Goal: Task Accomplishment & Management: Use online tool/utility

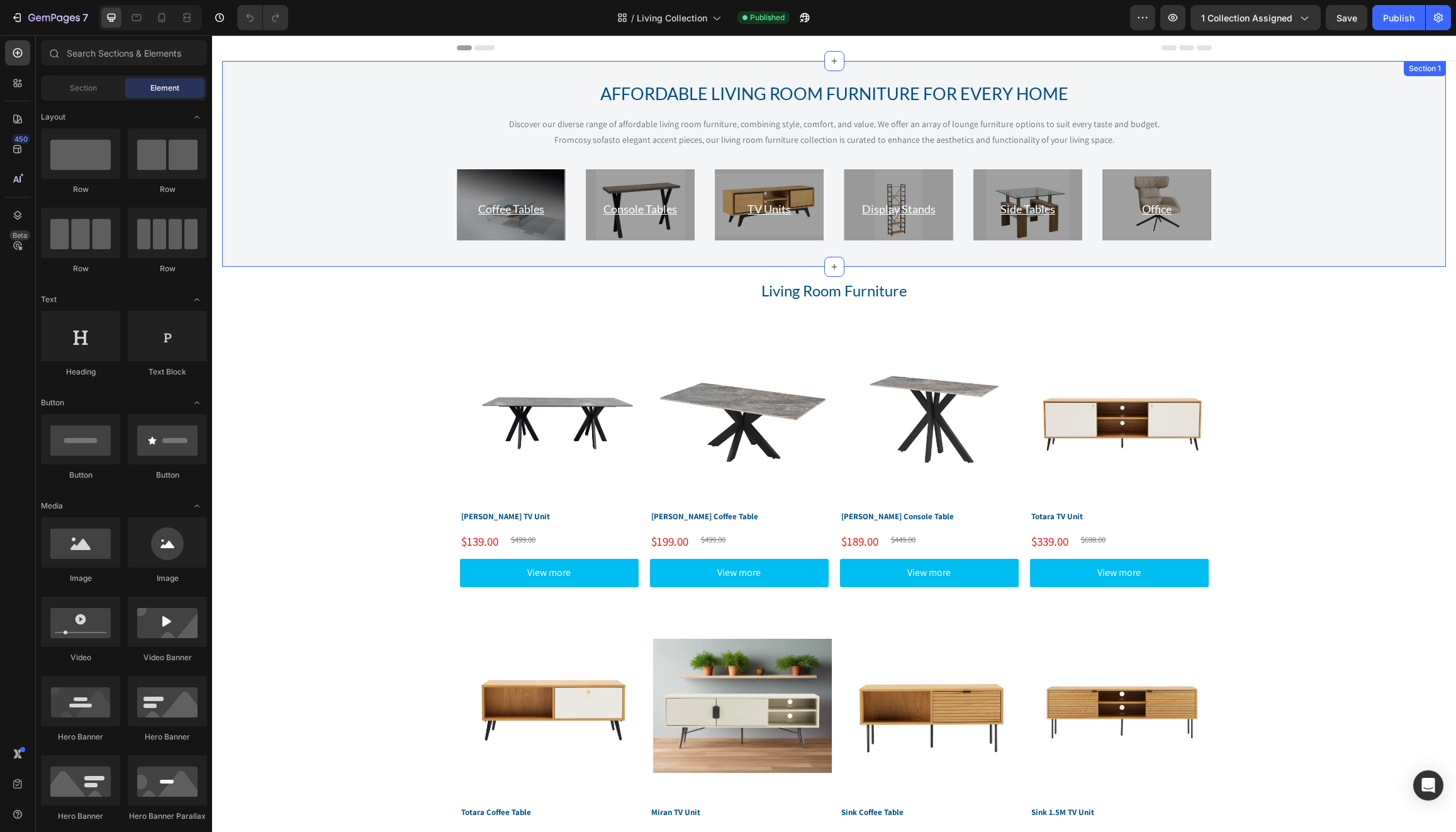
click at [458, 71] on div "AFFORDABLE LIVING ROOM FURNITURE FOR EVERY HOME Heading Discover our diverse ra…" at bounding box center [834, 163] width 1224 height 206
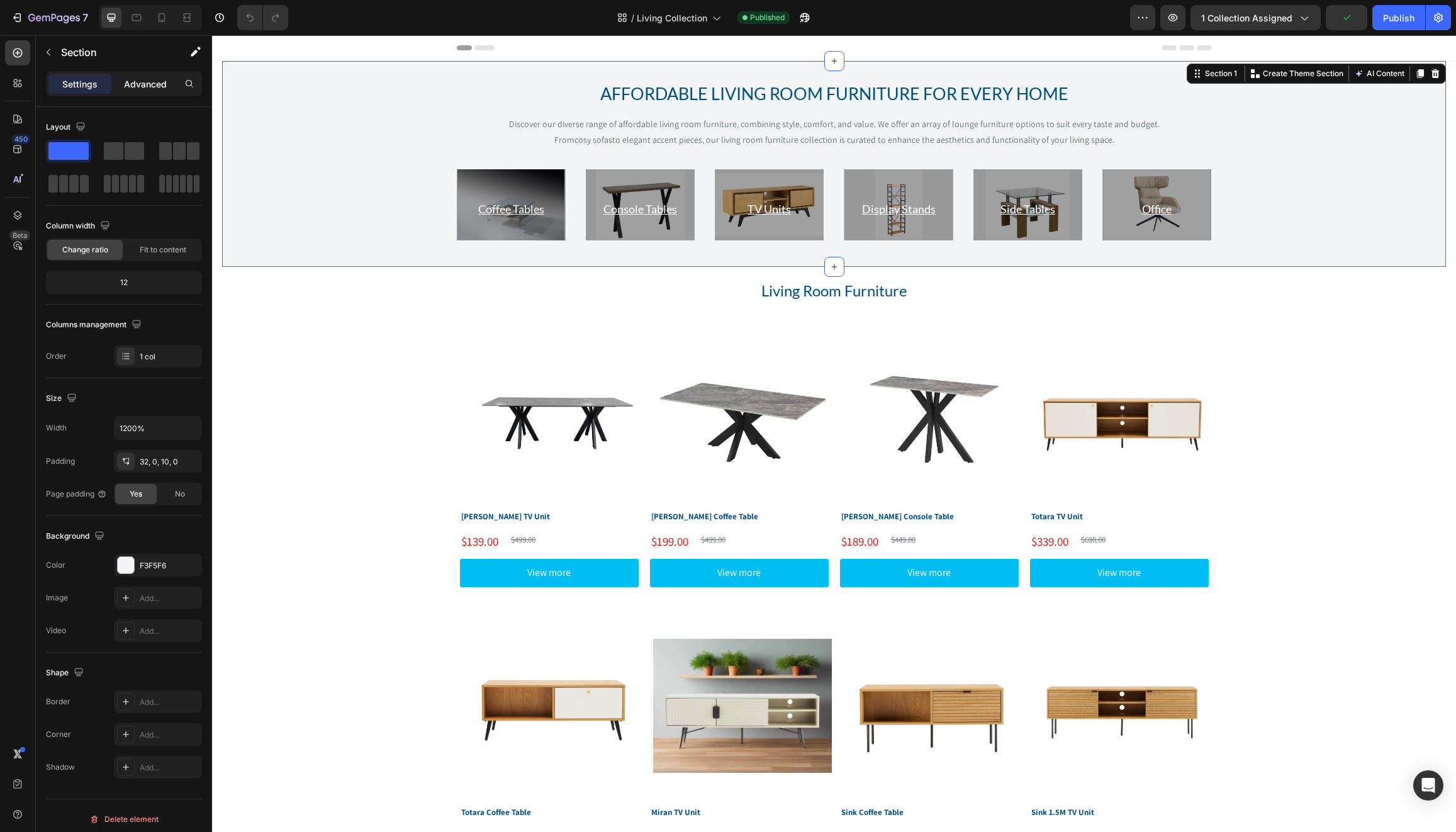
click at [146, 77] on p "Advanced" at bounding box center [145, 84] width 43 height 13
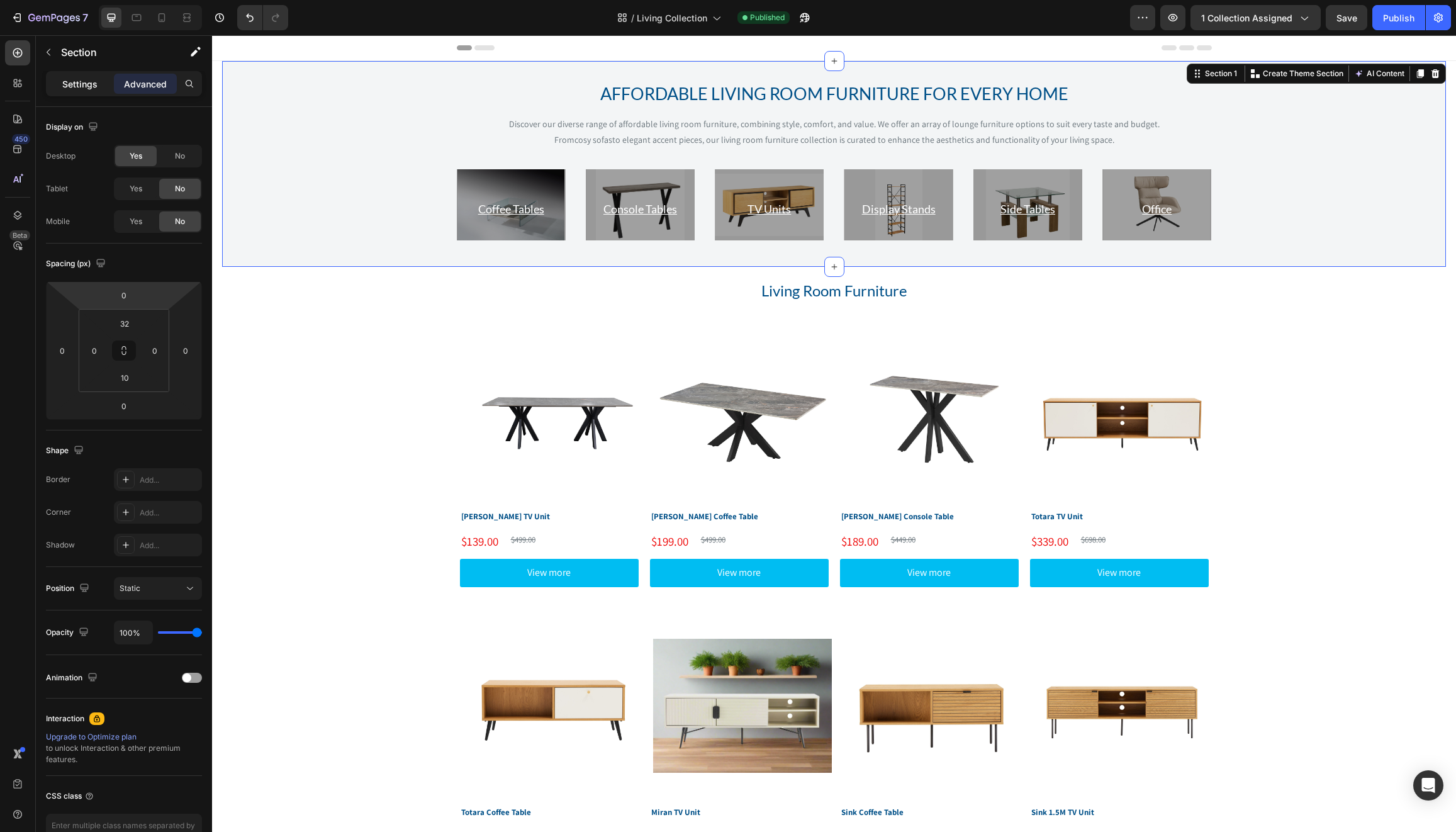
click at [80, 87] on p "Settings" at bounding box center [80, 84] width 35 height 13
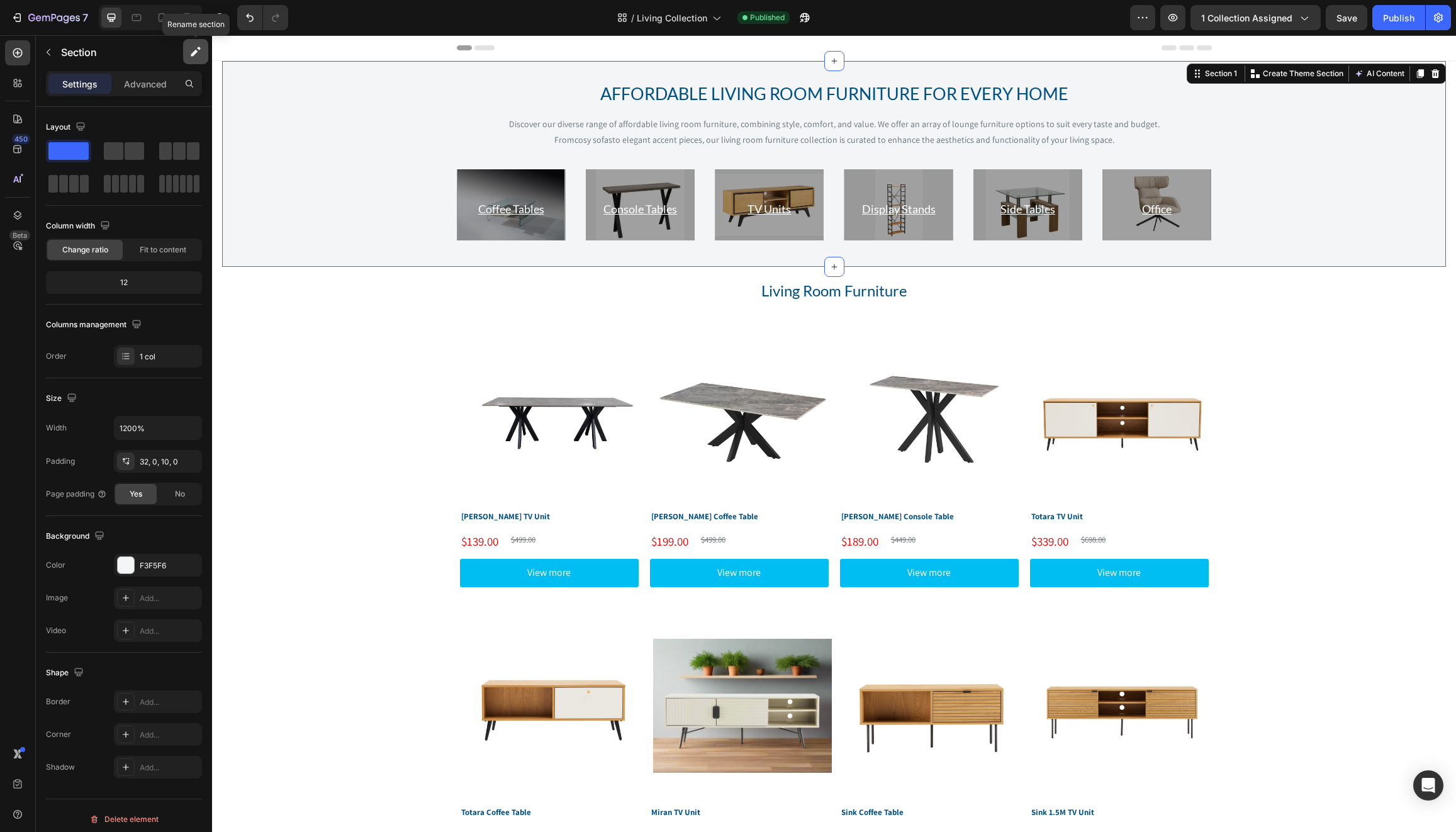
click at [190, 51] on icon "button" at bounding box center [195, 51] width 12 height 12
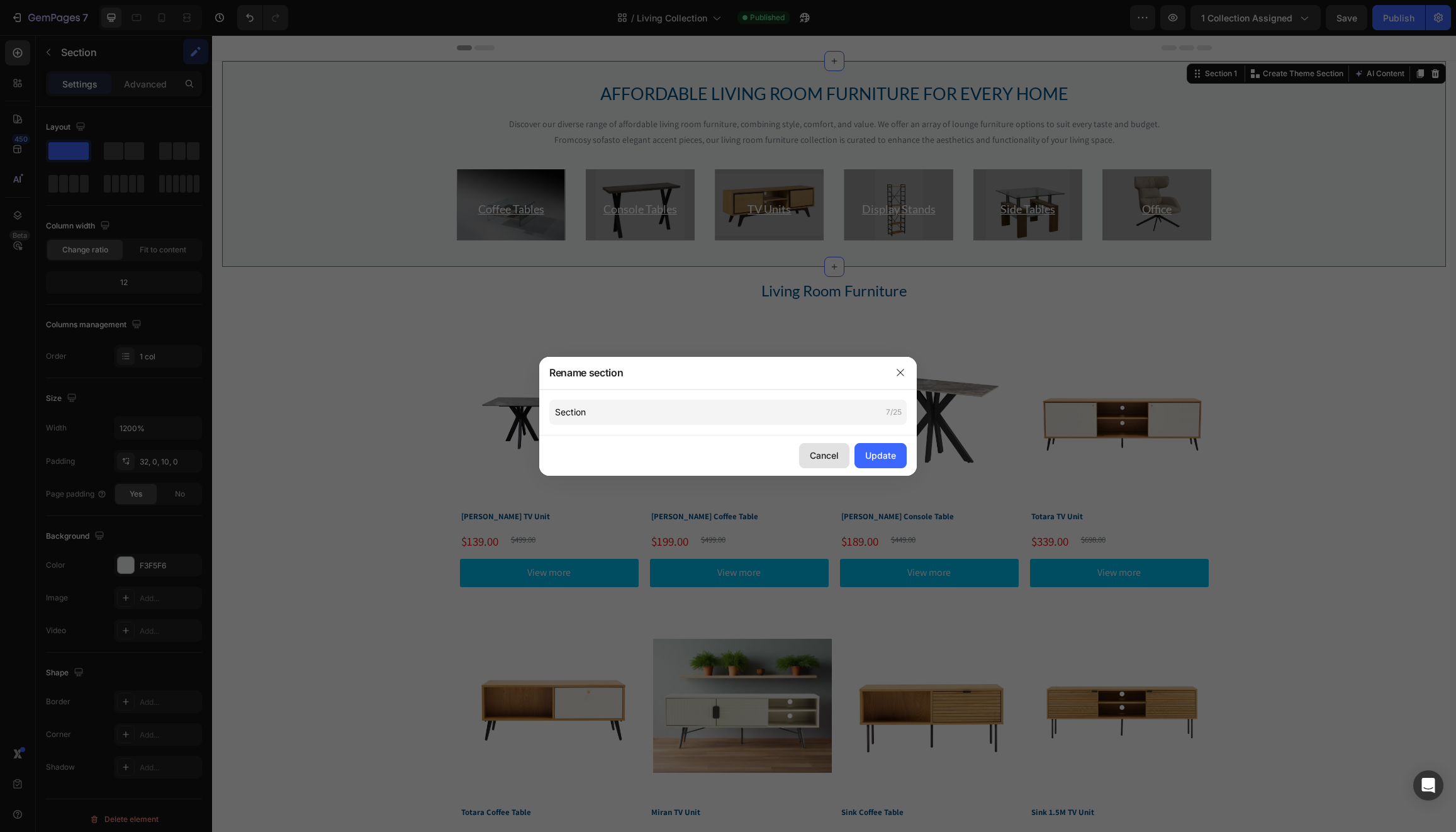
click at [821, 451] on div "Cancel" at bounding box center [824, 455] width 29 height 13
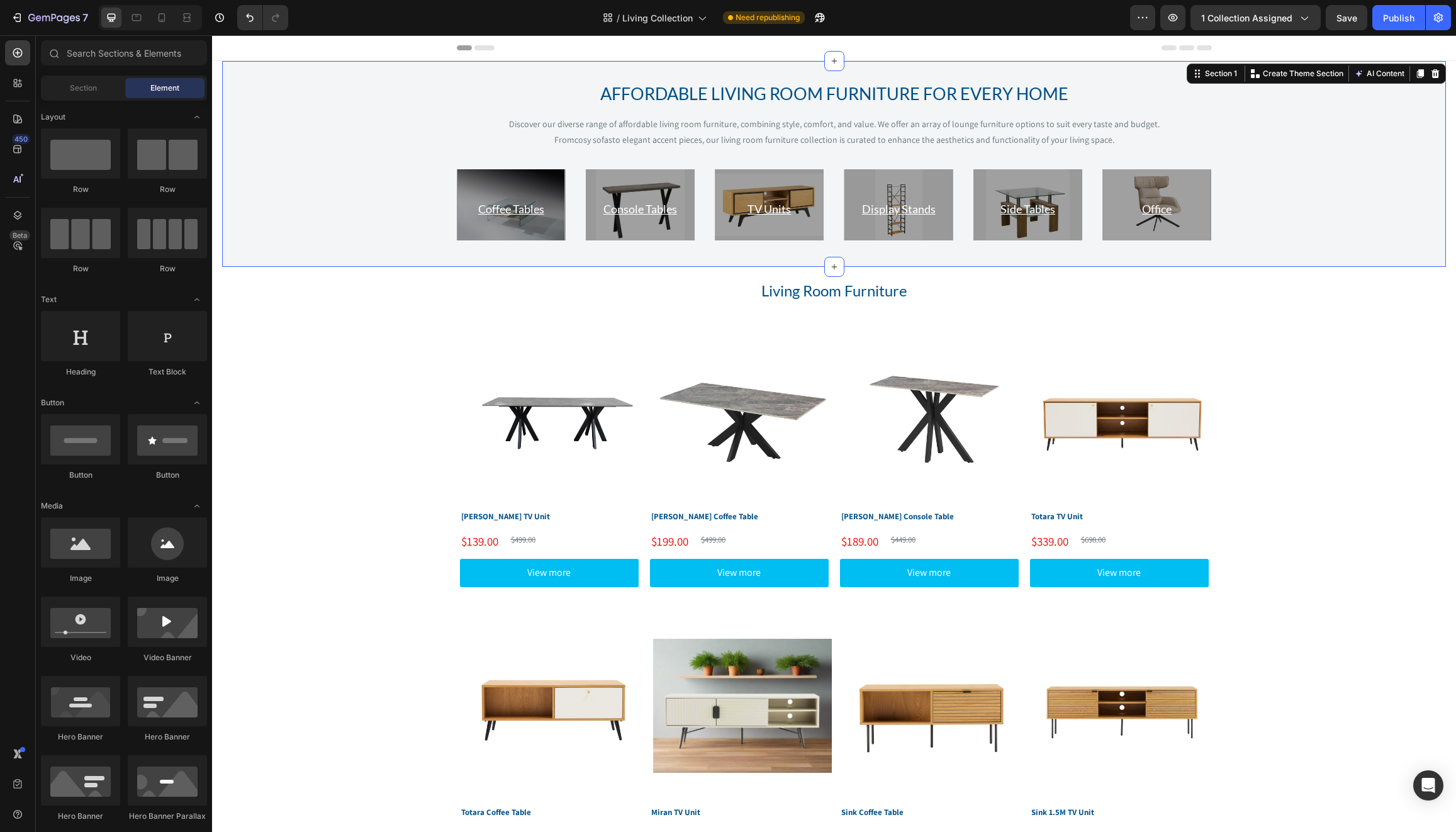
click at [233, 50] on div "Header" at bounding box center [243, 48] width 46 height 15
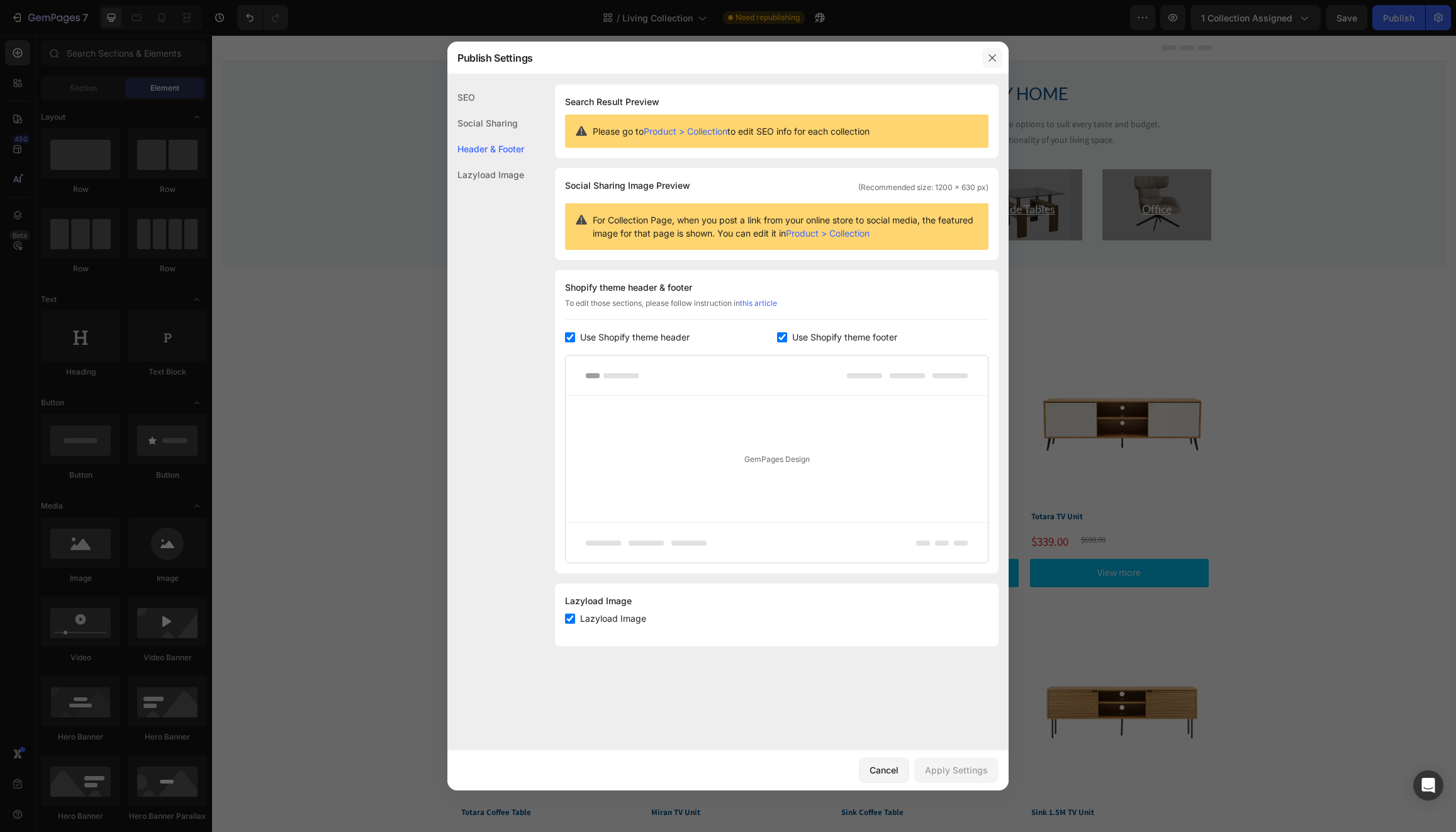
click at [990, 56] on icon "button" at bounding box center [993, 58] width 10 height 10
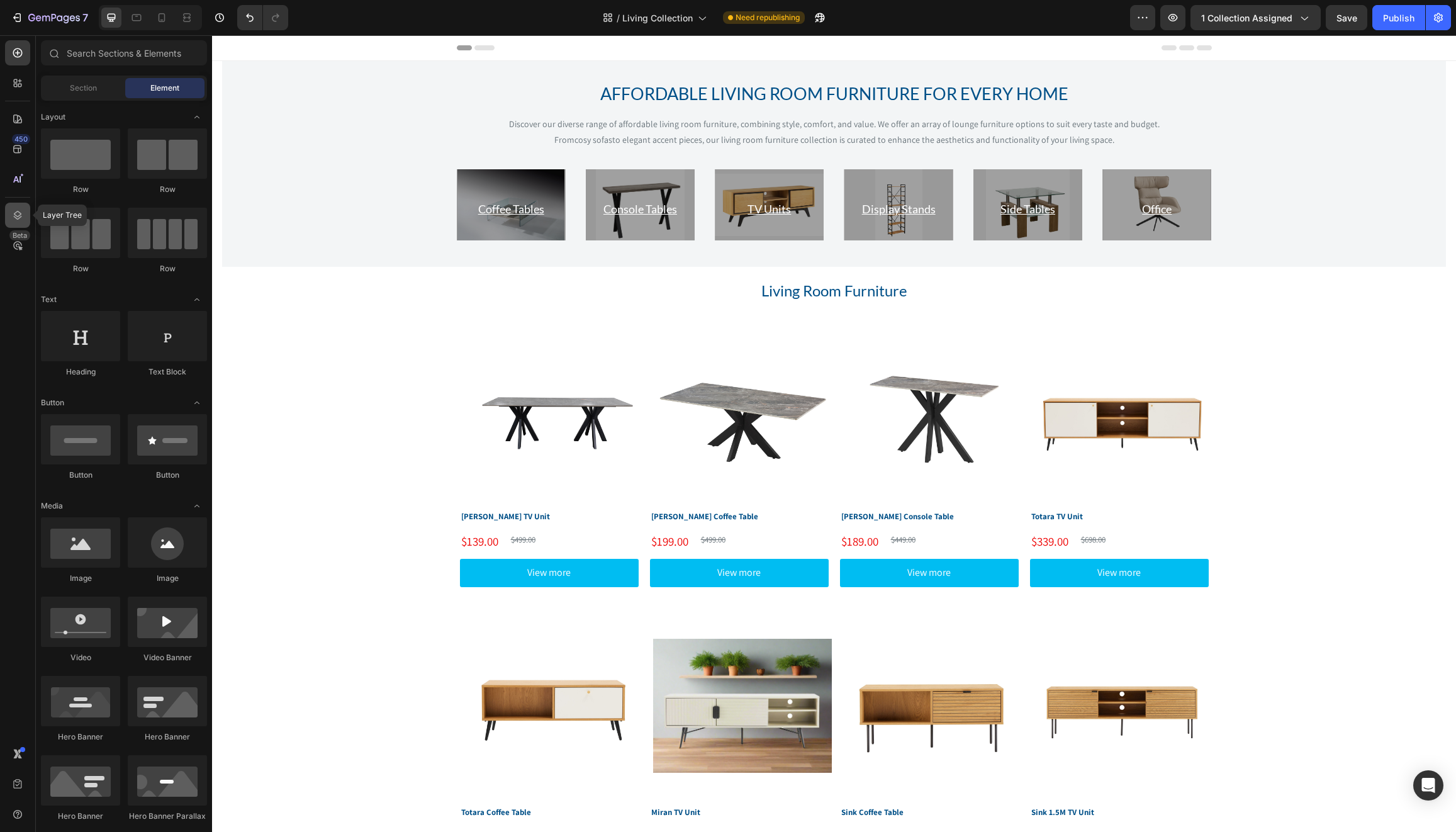
click at [17, 215] on icon at bounding box center [17, 215] width 12 height 12
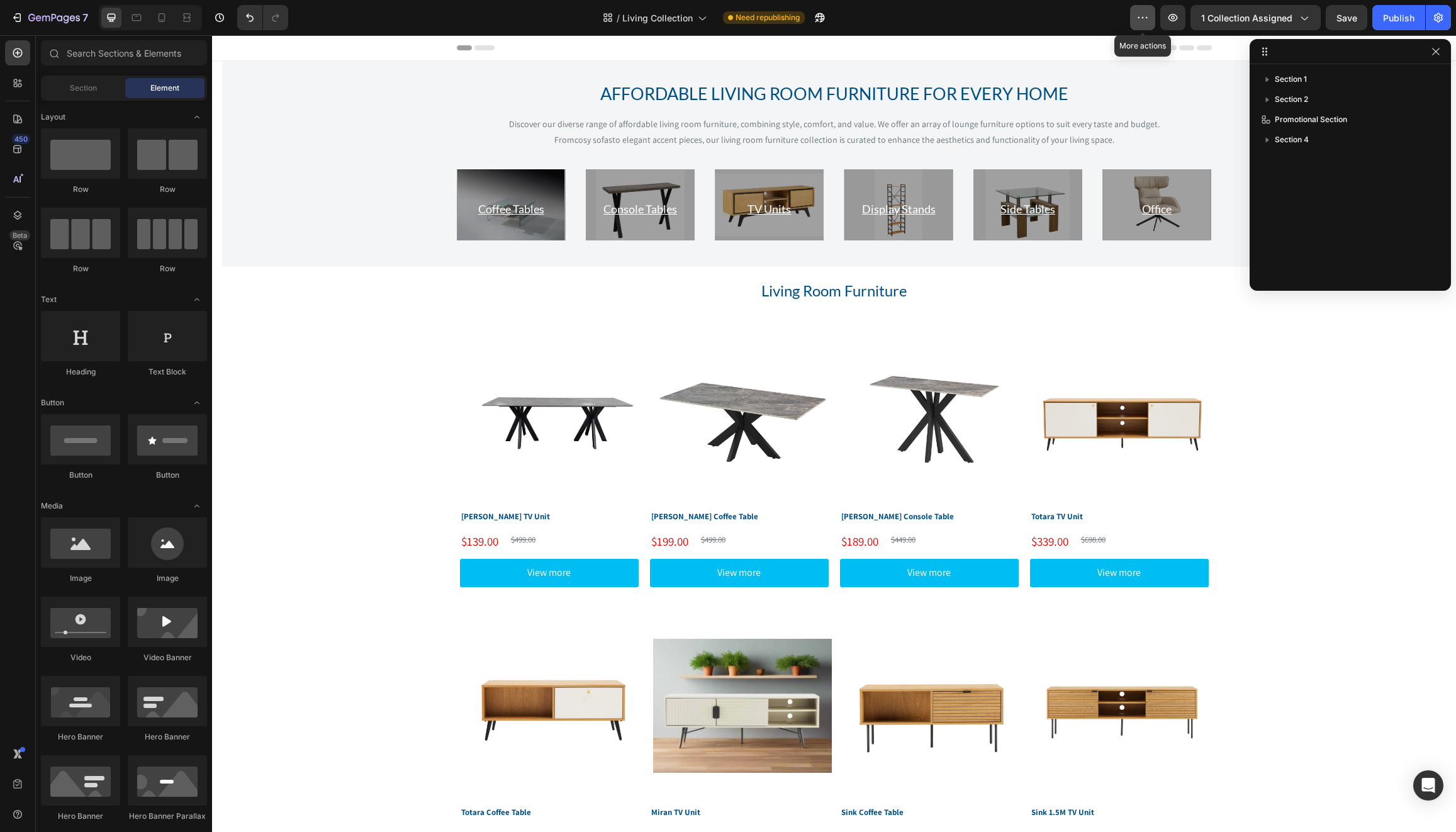
click at [1141, 19] on icon "button" at bounding box center [1142, 17] width 12 height 12
click at [19, 18] on icon "button" at bounding box center [17, 17] width 12 height 12
